Goal: Task Accomplishment & Management: Use online tool/utility

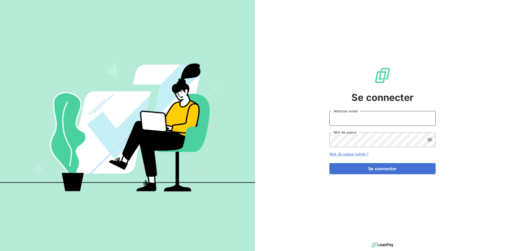
drag, startPoint x: 339, startPoint y: 114, endPoint x: 353, endPoint y: 126, distance: 19.2
click at [339, 114] on input "Adresse email" at bounding box center [382, 118] width 106 height 15
type input "[EMAIL_ADDRESS][DOMAIN_NAME]"
click at [430, 137] on icon at bounding box center [429, 139] width 5 height 5
click at [329, 163] on button "Se connecter" at bounding box center [382, 168] width 106 height 11
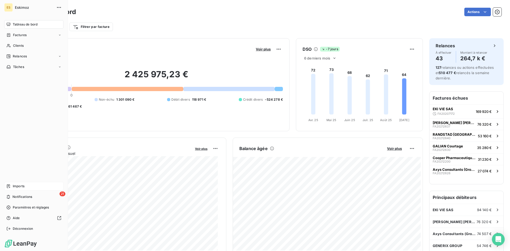
click at [28, 183] on div "Imports" at bounding box center [33, 186] width 59 height 8
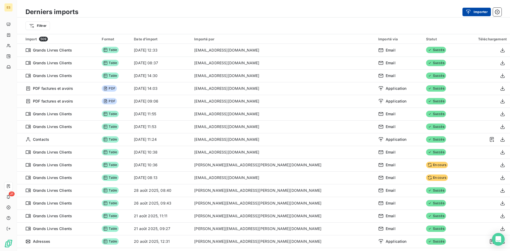
click at [472, 12] on div "button" at bounding box center [470, 11] width 8 height 5
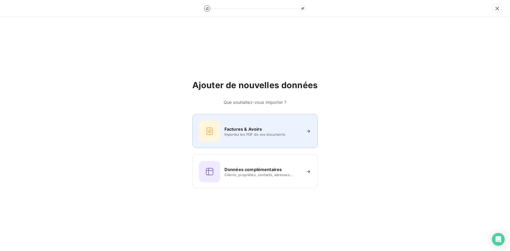
click at [249, 133] on span "Importez les PDF de vos documents" at bounding box center [262, 134] width 77 height 4
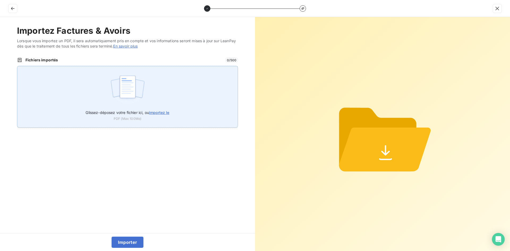
click at [164, 111] on span "importez le" at bounding box center [159, 112] width 20 height 5
click at [17, 66] on input "Glissez-déposez votre fichier ici, ou importez le" at bounding box center [17, 66] width 0 height 0
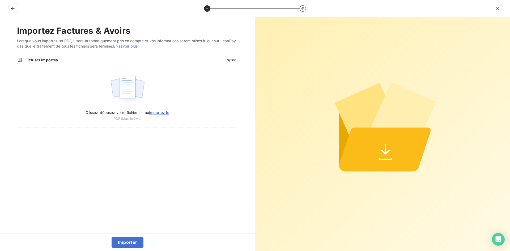
type input "C:\fakepath\FACTURES AOÜT 2025.pdf"
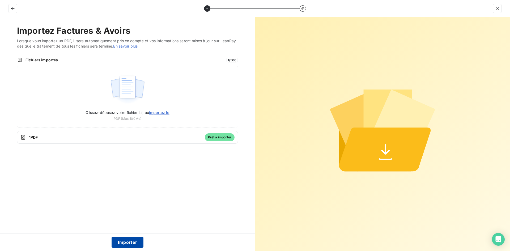
click at [120, 245] on button "Importer" at bounding box center [128, 242] width 32 height 11
